Goal: Information Seeking & Learning: Find specific fact

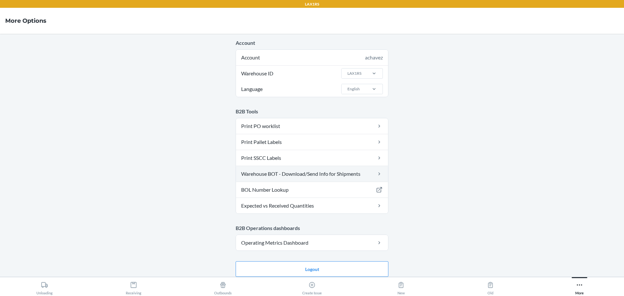
click at [323, 174] on link "Warehouse BOT - Download/Send Info for Shipments" at bounding box center [312, 174] width 152 height 16
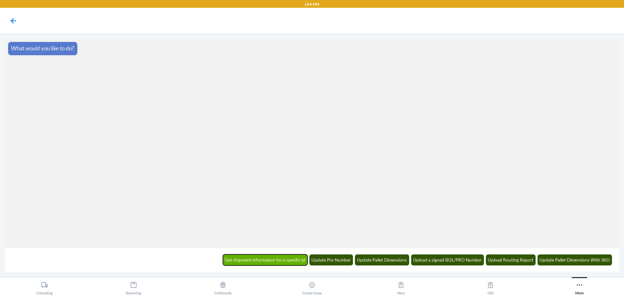
click at [281, 261] on button "Get shipment information for a specific id" at bounding box center [265, 260] width 85 height 11
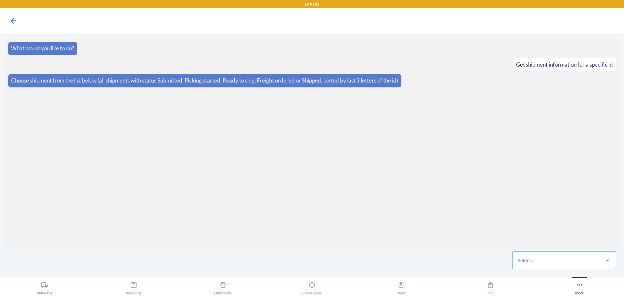
click at [523, 257] on div "Select..." at bounding box center [526, 260] width 16 height 8
click at [518, 257] on input "Select..." at bounding box center [518, 260] width 1 height 8
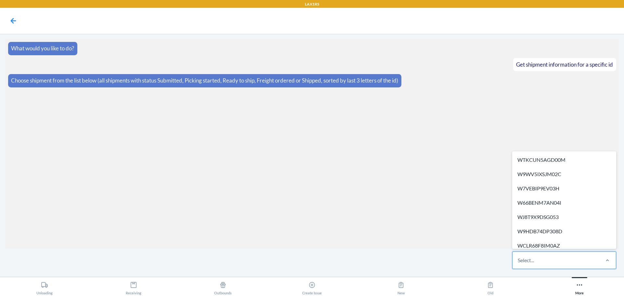
paste input "W6Y3QK1SAP00C"
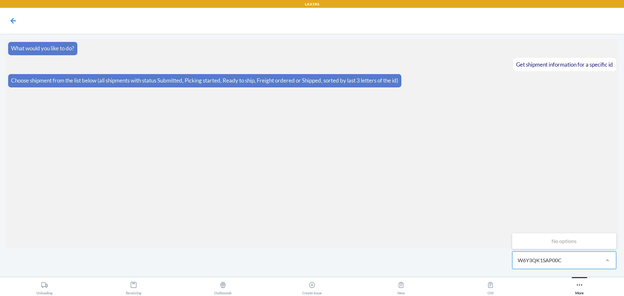
click at [559, 262] on input "W6Y3QK1SAP00C" at bounding box center [540, 260] width 45 height 8
drag, startPoint x: 548, startPoint y: 260, endPoint x: 417, endPoint y: 269, distance: 130.6
click at [417, 269] on div "0 results available for search term W6Y3QK1SAP00C. Use Up and Down to choose op…" at bounding box center [312, 260] width 614 height 23
type input "P00C"
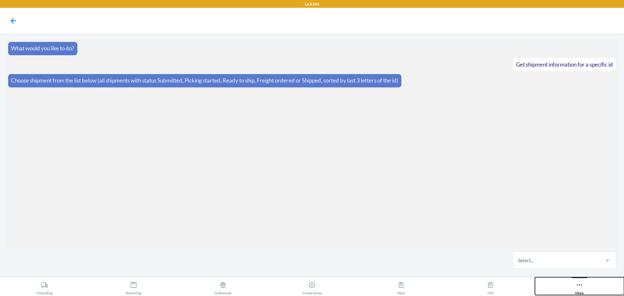
click at [579, 287] on icon at bounding box center [579, 284] width 7 height 7
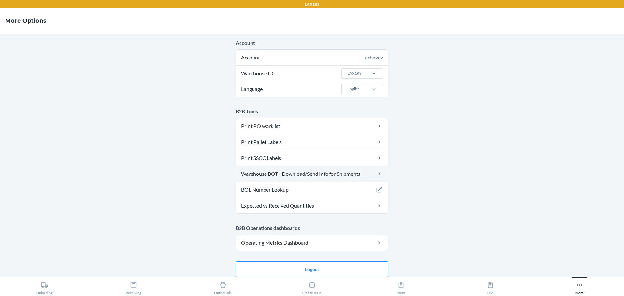
click at [293, 176] on link "Warehouse BOT - Download/Send Info for Shipments" at bounding box center [312, 174] width 152 height 16
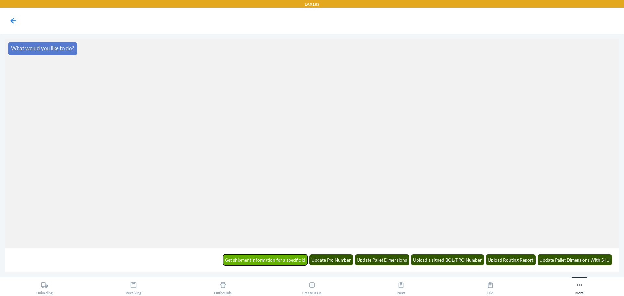
click at [274, 259] on button "Get shipment information for a specific id" at bounding box center [265, 260] width 85 height 11
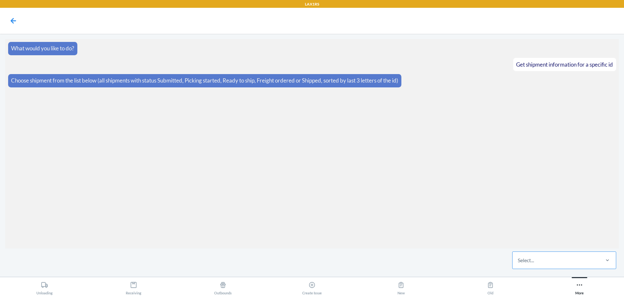
click at [540, 262] on div "Select..." at bounding box center [556, 260] width 86 height 17
click at [518, 262] on input "Select..." at bounding box center [518, 260] width 1 height 8
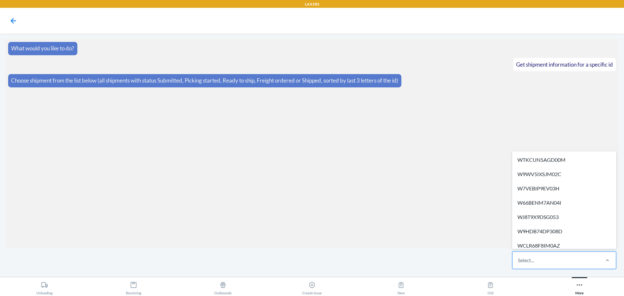
paste input "WJFIQDTJSZ57Y"
type input "WJFIQDTJSZ57Y"
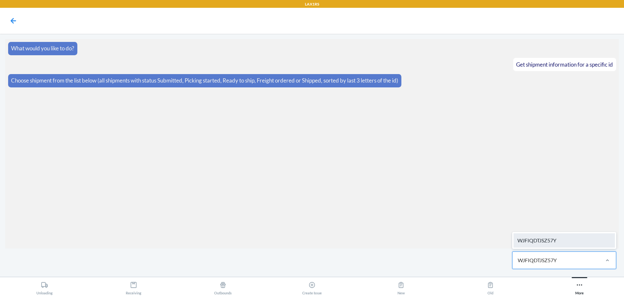
click at [555, 243] on div "WJFIQDTJSZ57Y" at bounding box center [564, 240] width 101 height 14
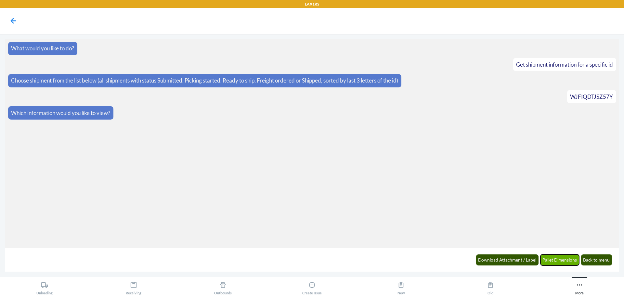
click at [561, 262] on button "Pallet Dimensions" at bounding box center [560, 260] width 39 height 11
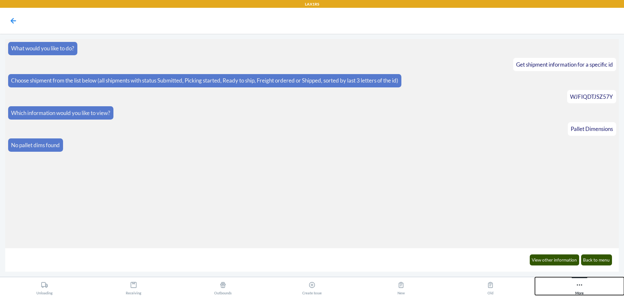
click at [578, 287] on icon at bounding box center [579, 284] width 7 height 7
